Goal: Find specific page/section: Find specific page/section

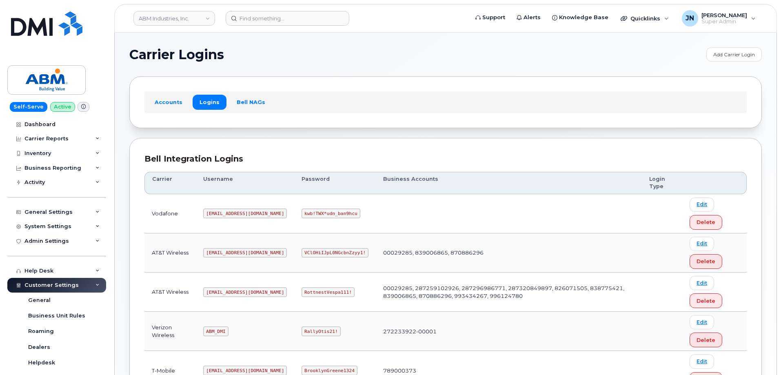
scroll to position [109, 0]
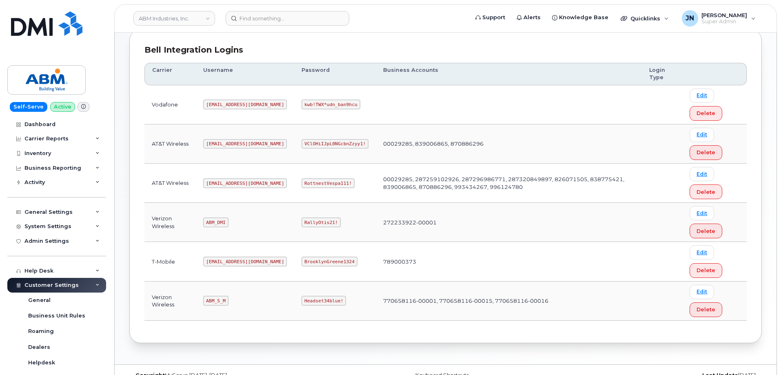
click at [221, 182] on code "[EMAIL_ADDRESS][DOMAIN_NAME]" at bounding box center [245, 183] width 84 height 10
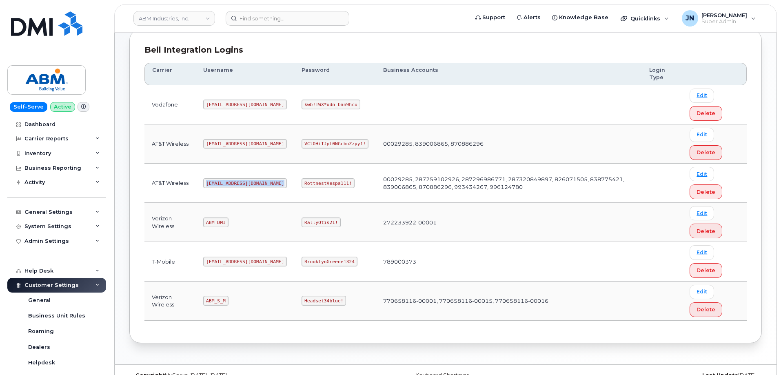
copy code "[EMAIL_ADDRESS][DOMAIN_NAME]"
click at [301, 183] on code "RottnestVespa111!" at bounding box center [327, 183] width 53 height 10
copy code "RottnestVespa111!"
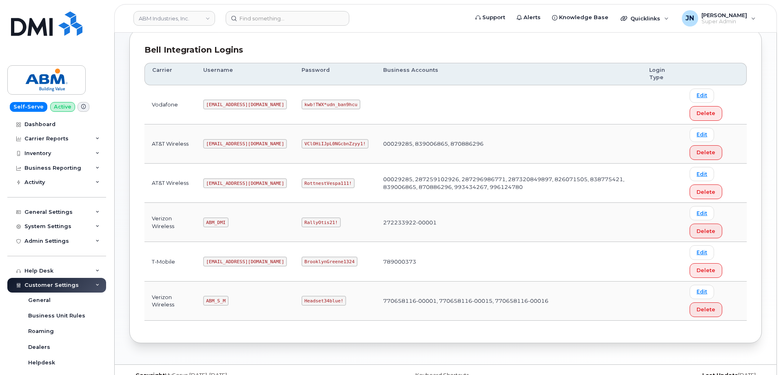
click at [214, 223] on code "ABM_DMI" at bounding box center [215, 222] width 25 height 10
copy code "ABM_DMI"
click at [301, 219] on code "RallyOtis21!" at bounding box center [320, 222] width 39 height 10
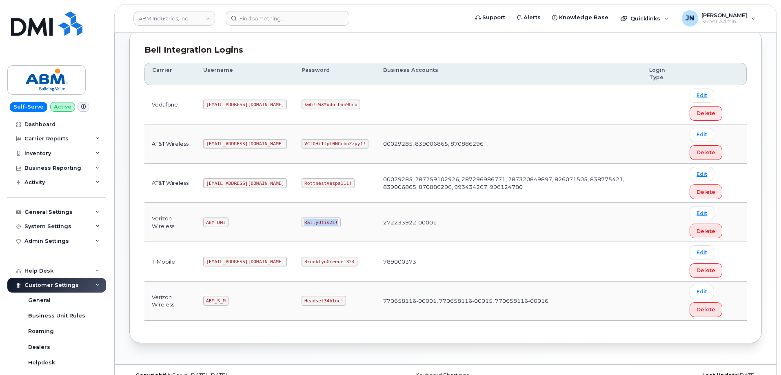
click at [301, 219] on code "RallyOtis21!" at bounding box center [320, 222] width 39 height 10
copy code "RallyOtis21!"
click at [213, 300] on code "ABM_S_M" at bounding box center [215, 301] width 25 height 10
click at [213, 299] on code "ABM_S_M" at bounding box center [215, 301] width 25 height 10
copy code "ABM_S_M"
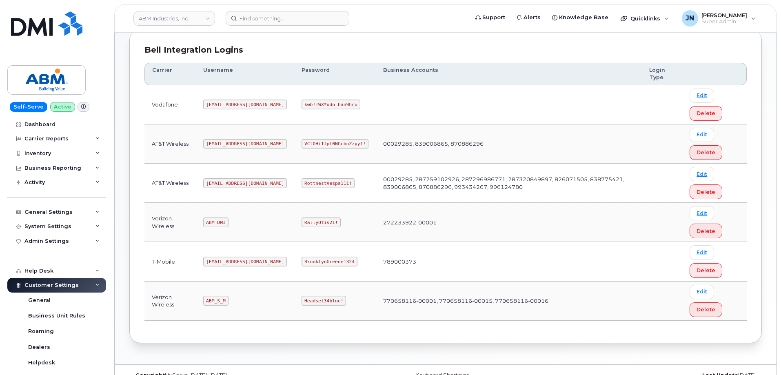
click at [301, 298] on code "Headset34blue!" at bounding box center [323, 301] width 44 height 10
copy code "Headset34blue!"
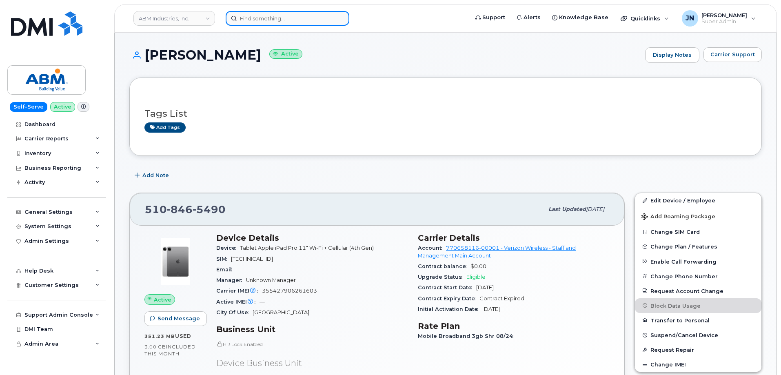
click at [253, 17] on input at bounding box center [288, 18] width 124 height 15
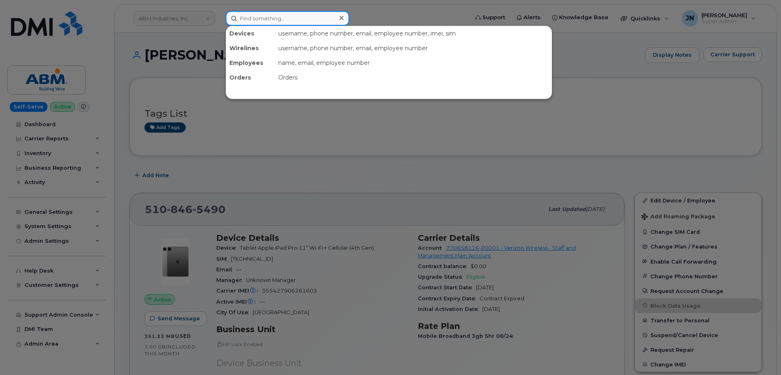
paste input "3125903459"
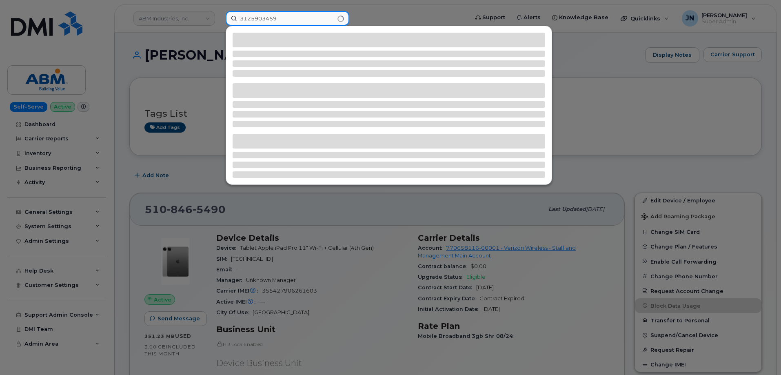
type input "3125903459"
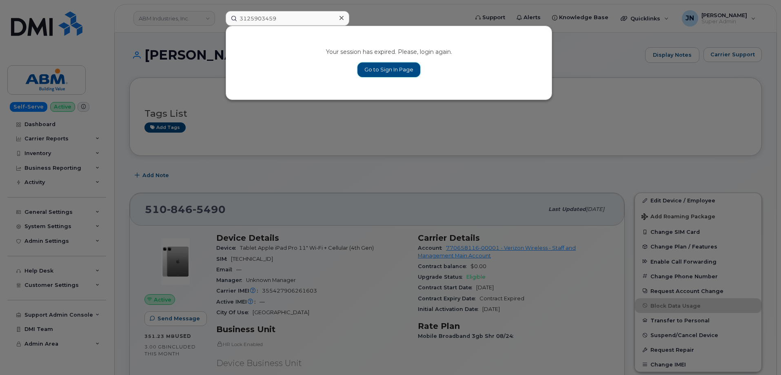
click at [410, 76] on link "Go to Sign In Page" at bounding box center [388, 69] width 63 height 15
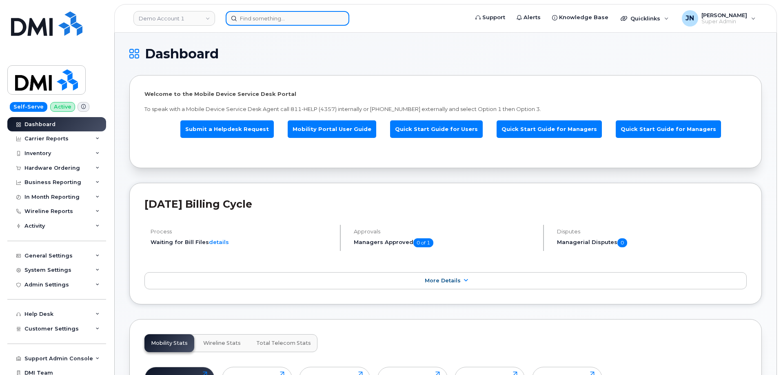
click at [292, 23] on input at bounding box center [288, 18] width 124 height 15
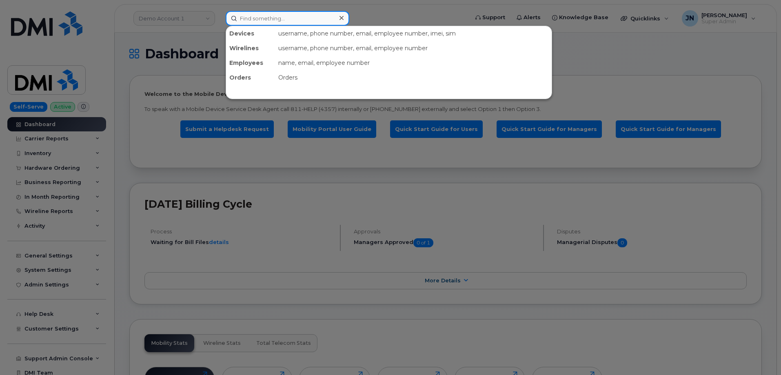
paste input "3125903459"
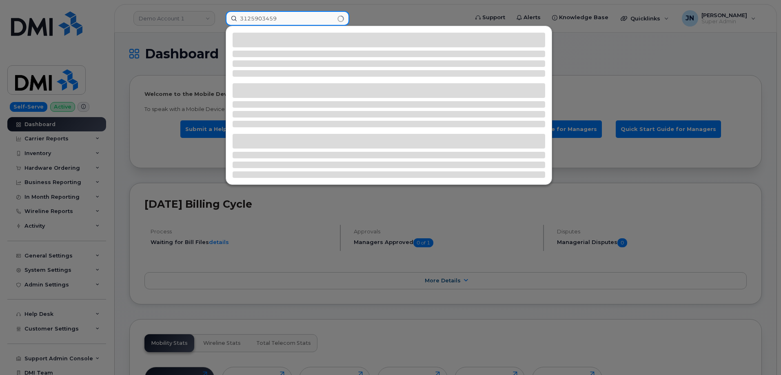
type input "3125903459"
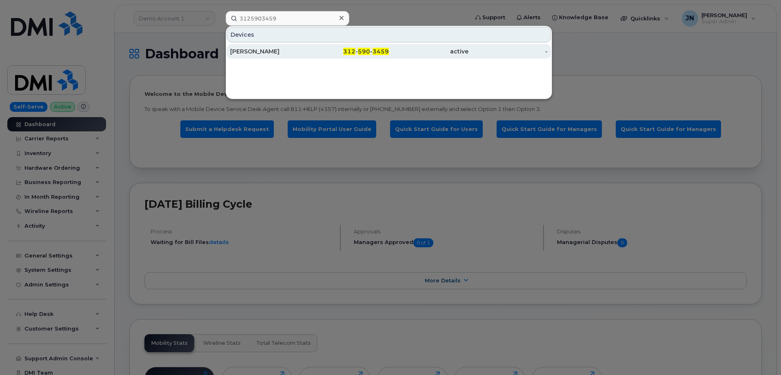
click at [368, 53] on span "590" at bounding box center [364, 51] width 12 height 7
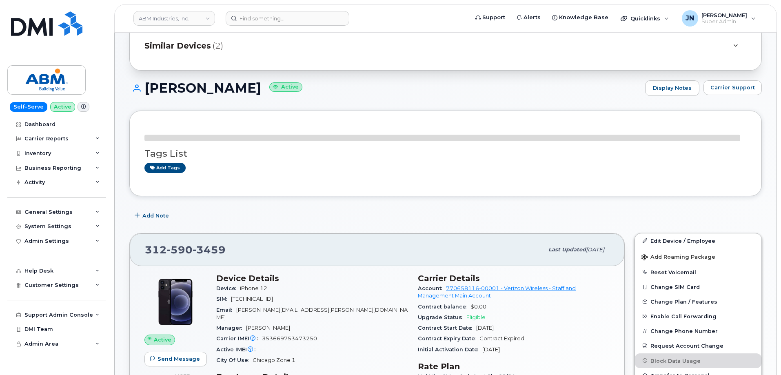
scroll to position [54, 0]
